Goal: Register for event/course

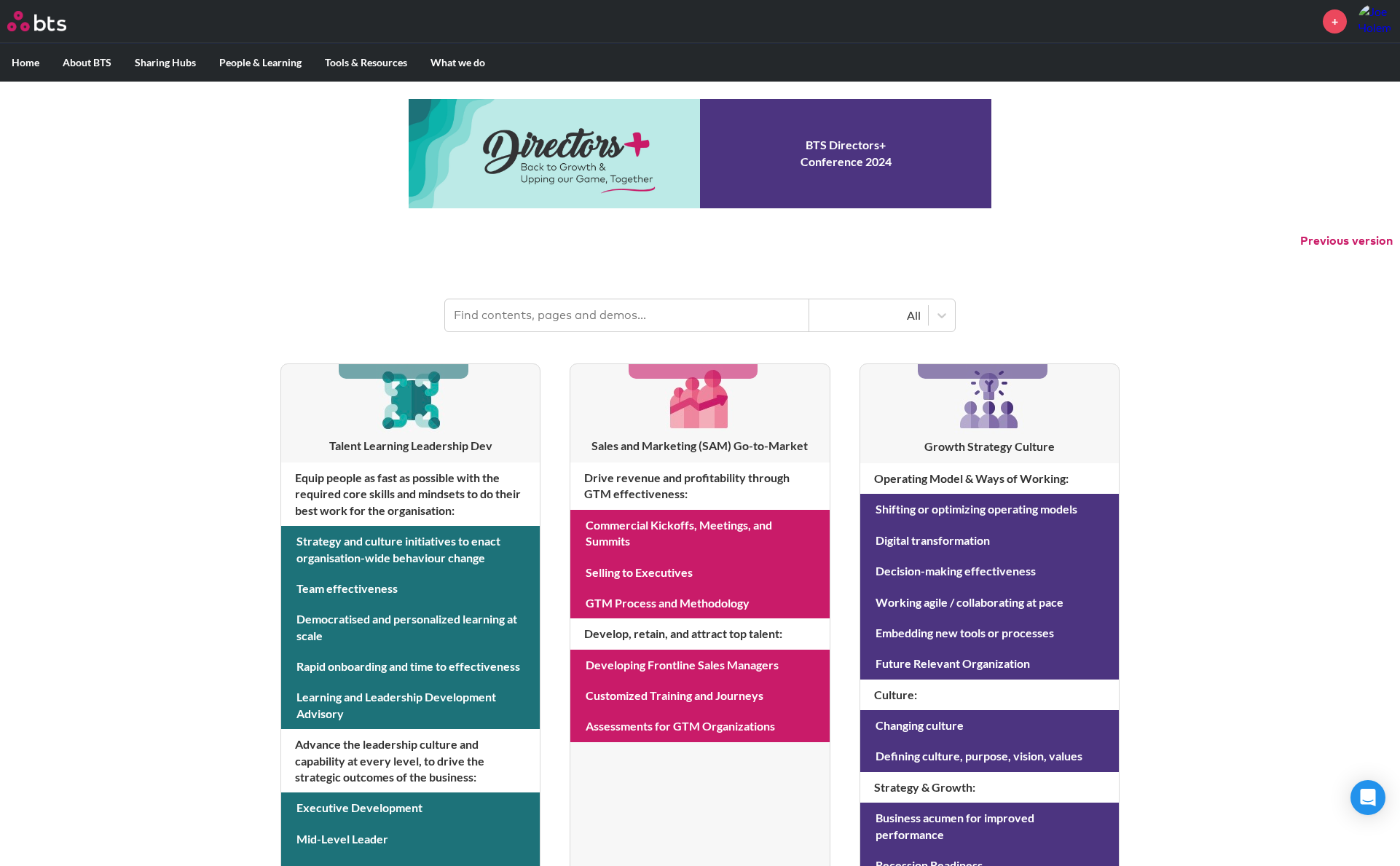
click at [520, 313] on input "text" at bounding box center [627, 315] width 364 height 32
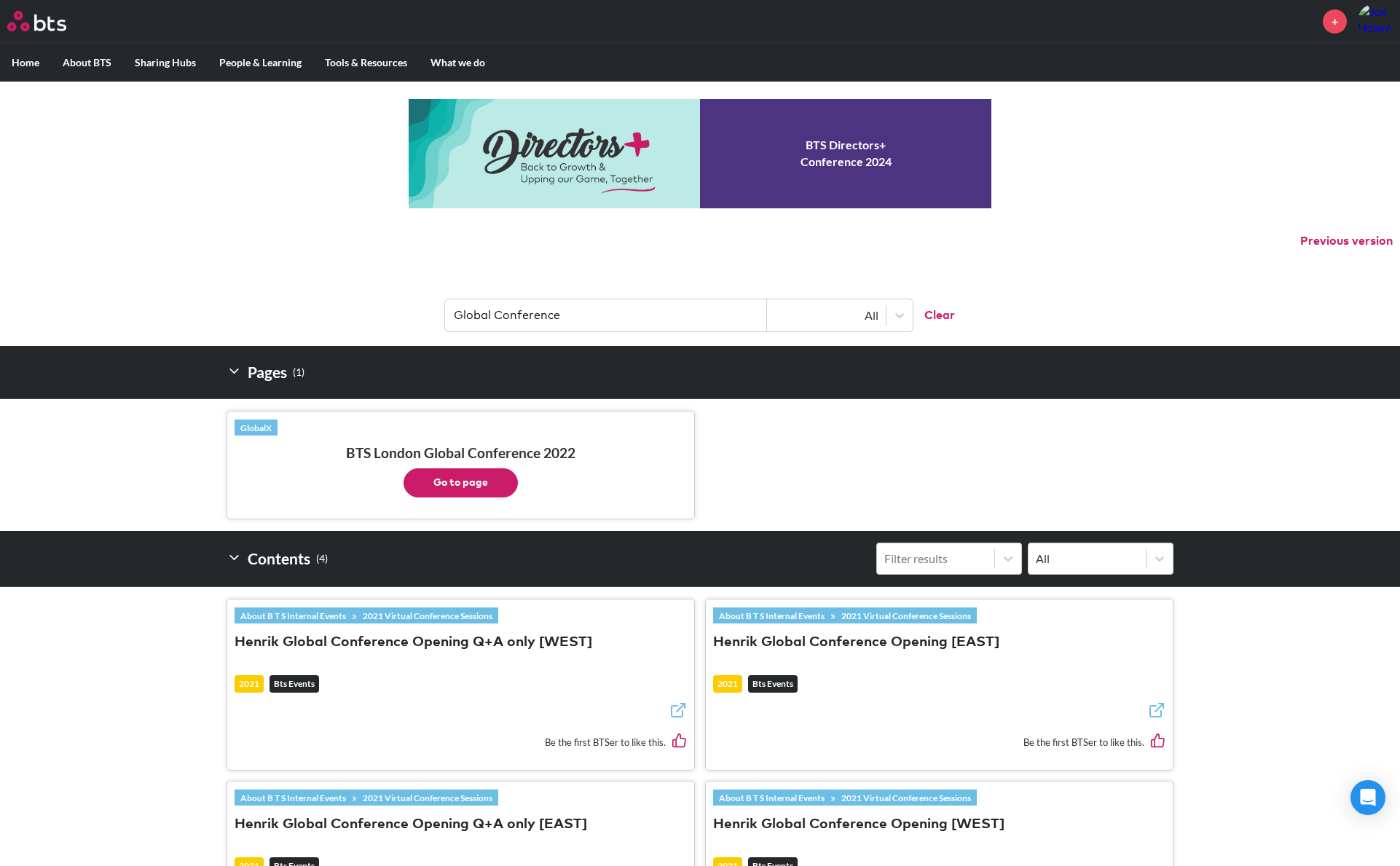
click at [493, 315] on input "Global Conference" at bounding box center [605, 315] width 322 height 32
type input "D+"
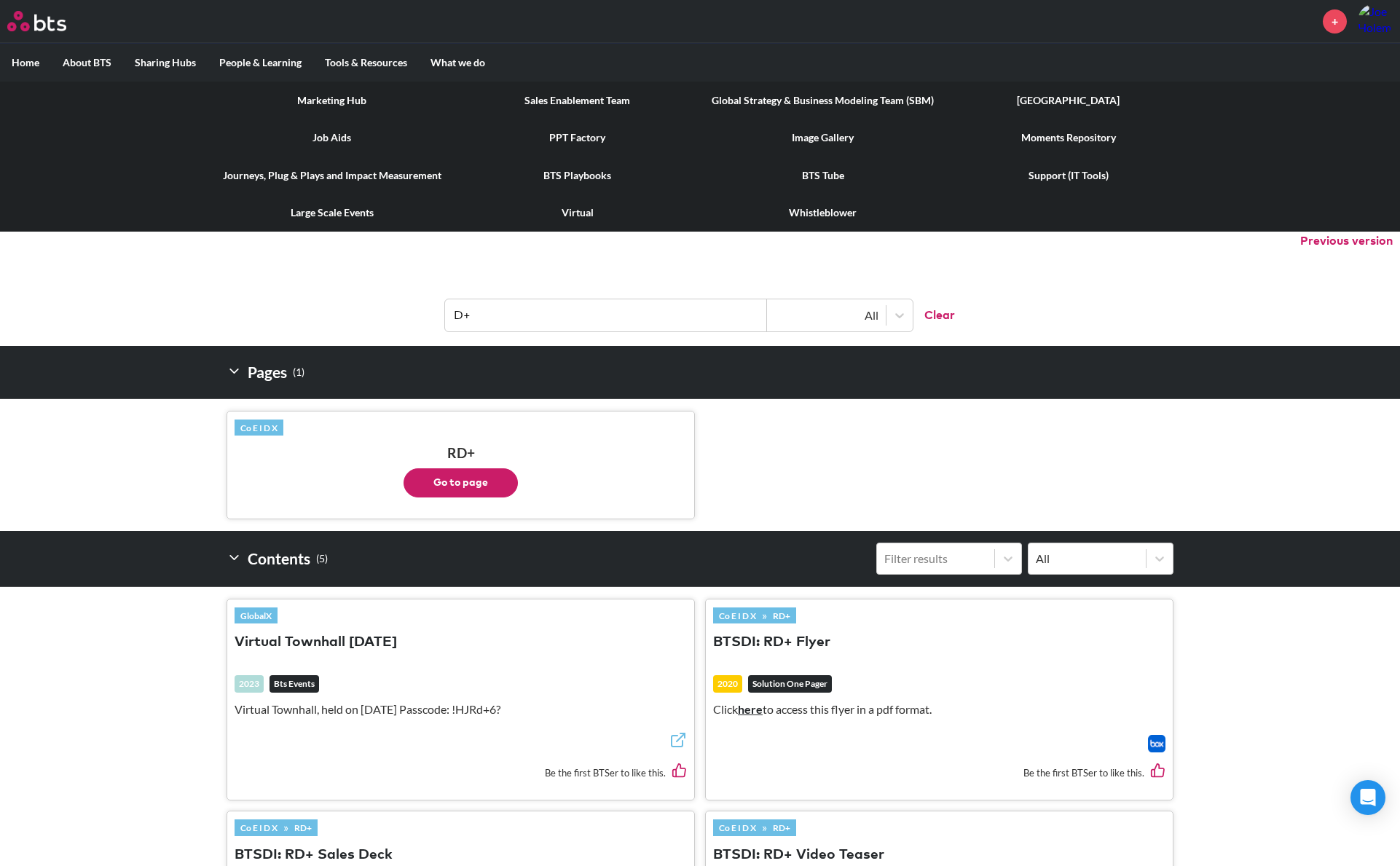
click at [825, 180] on link "BTS Tube" at bounding box center [822, 175] width 245 height 38
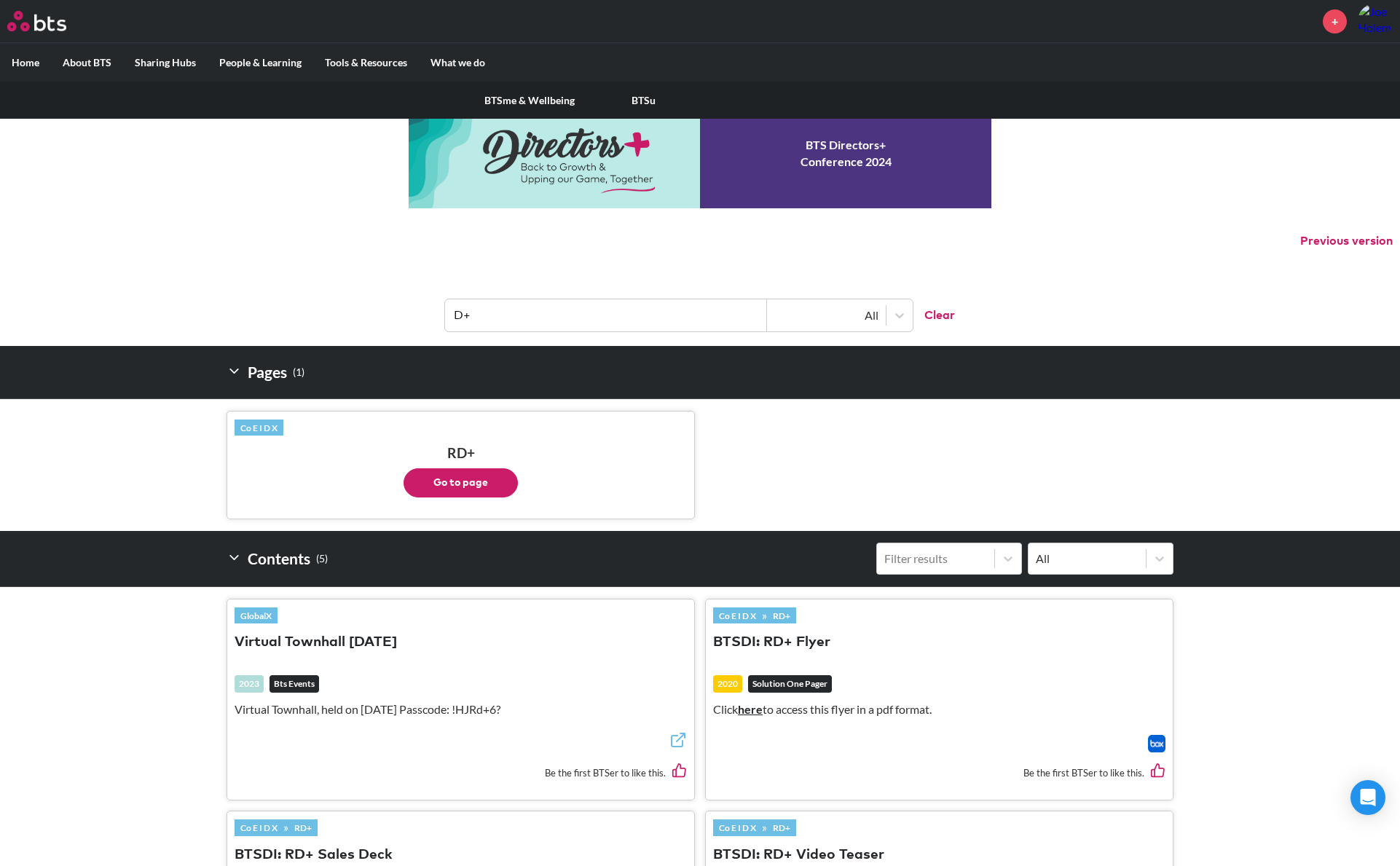
click at [654, 102] on link "BTSu" at bounding box center [643, 101] width 114 height 38
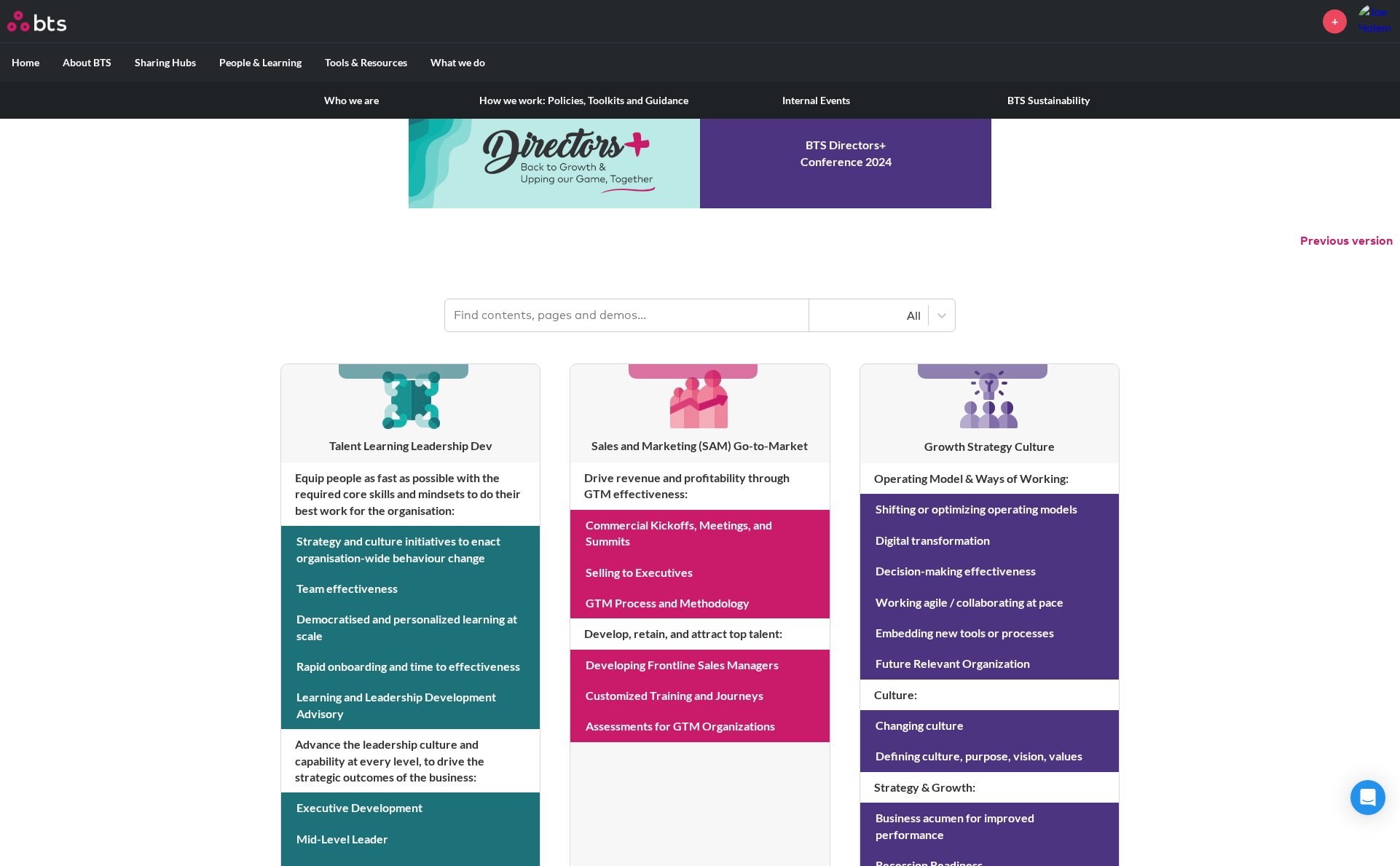
click at [817, 103] on link "Internal Events" at bounding box center [816, 101] width 232 height 38
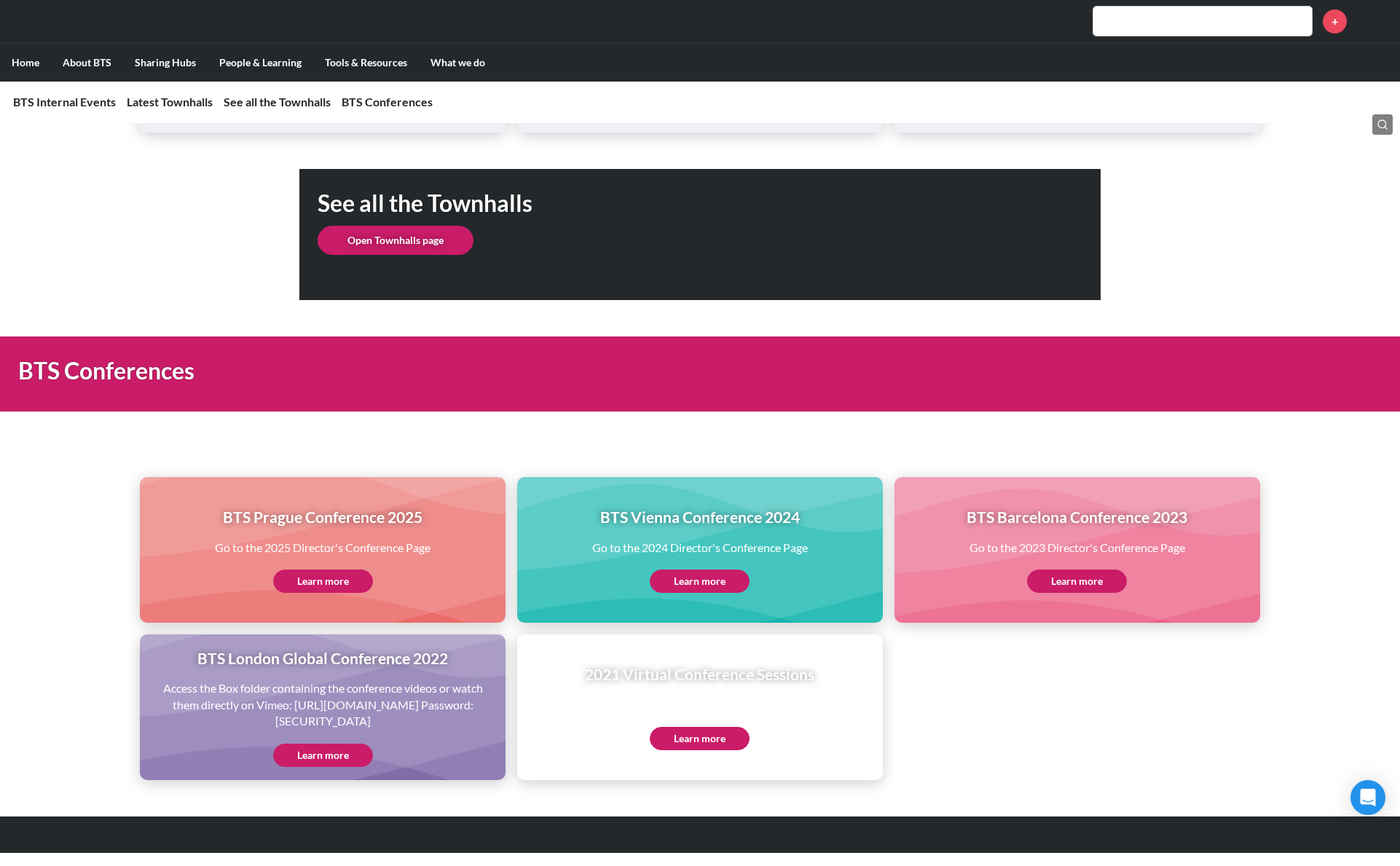
scroll to position [1019, 0]
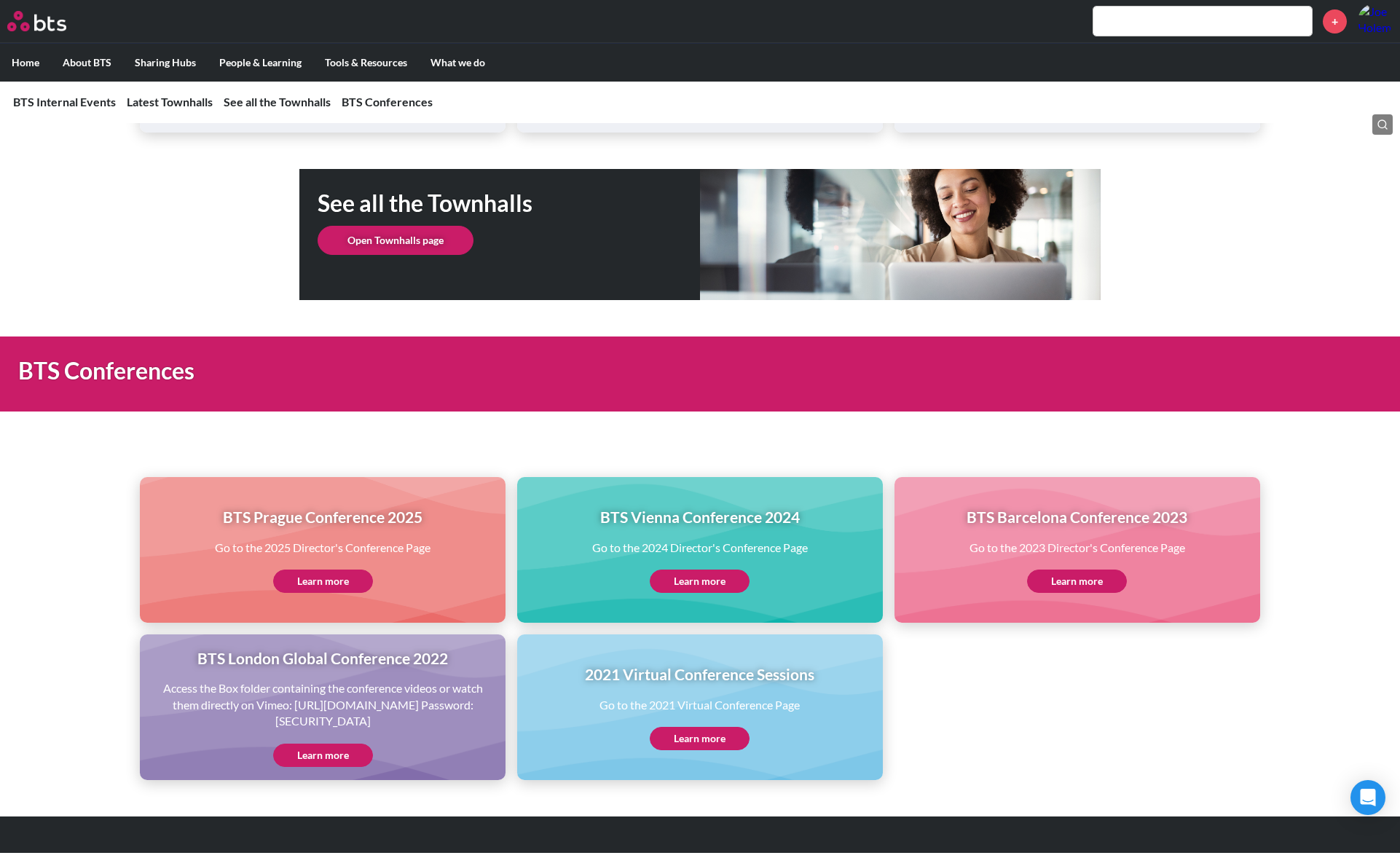
click at [334, 593] on link "Learn more" at bounding box center [323, 581] width 100 height 23
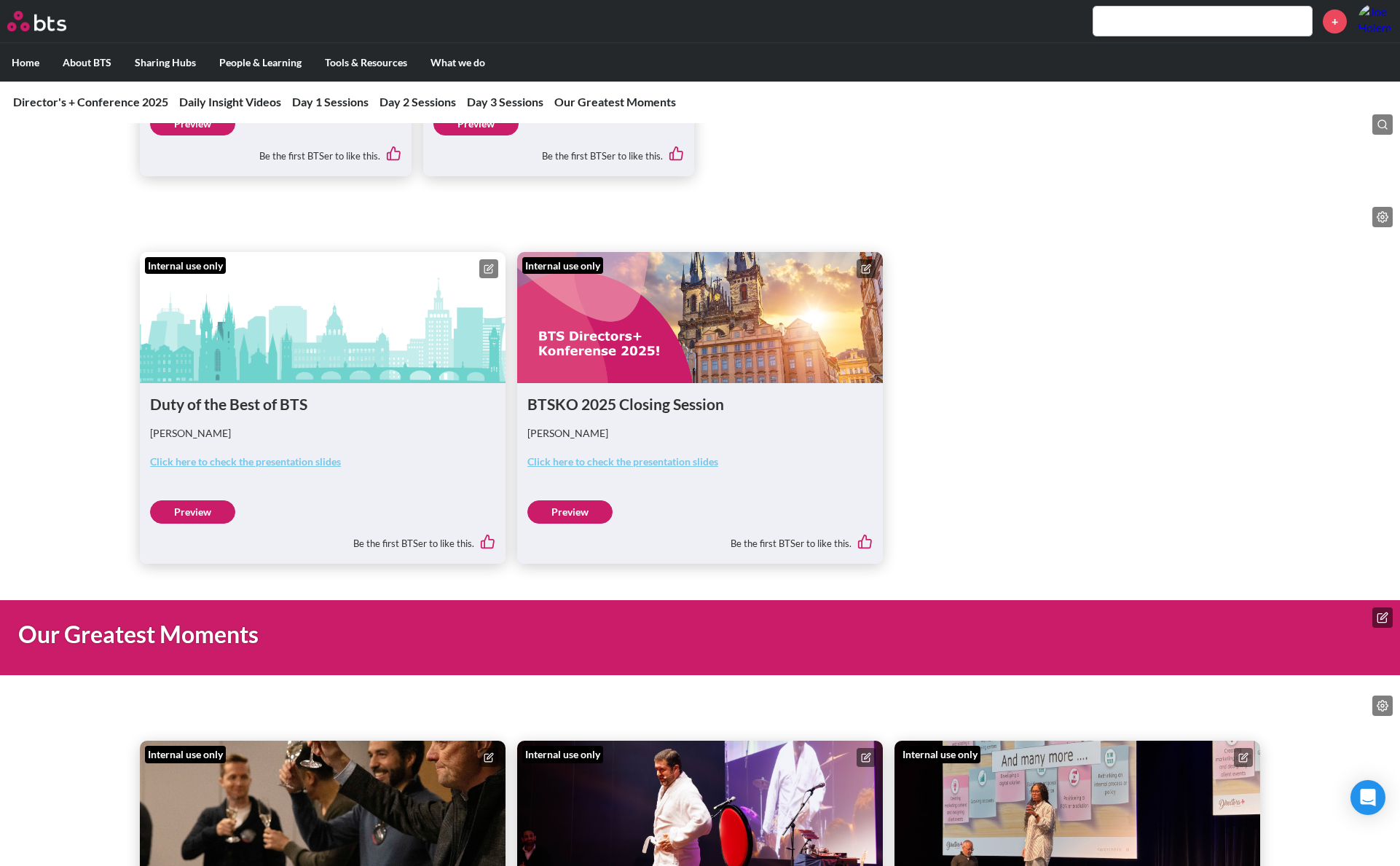
scroll to position [4362, 0]
